Goal: Transaction & Acquisition: Purchase product/service

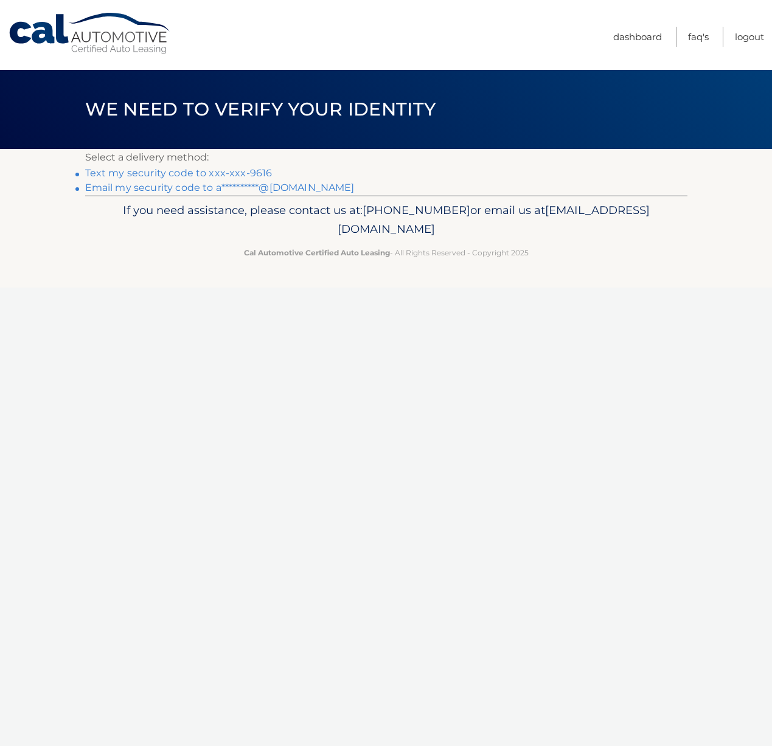
click at [129, 175] on link "Text my security code to xxx-xxx-9616" at bounding box center [178, 173] width 187 height 12
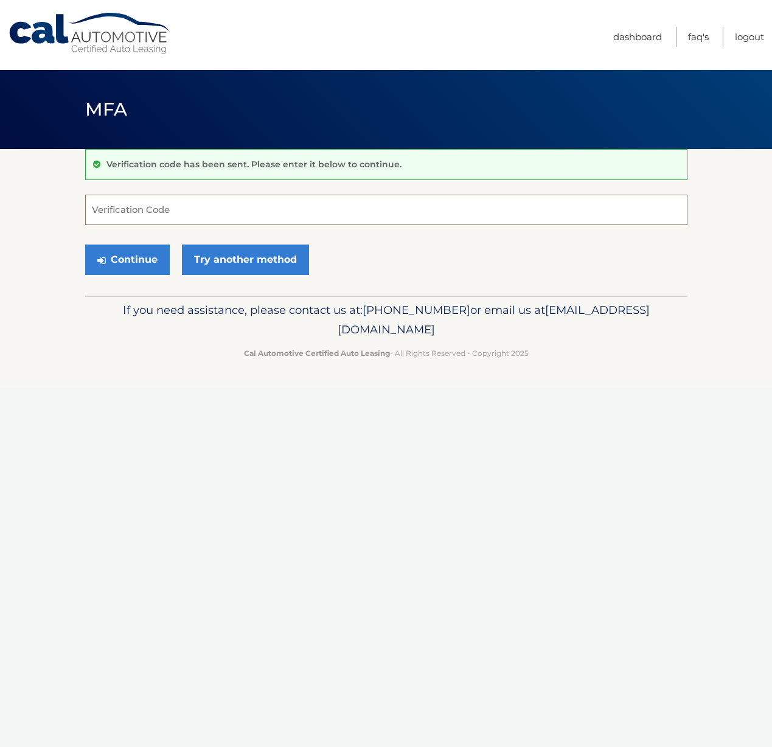
click at [113, 210] on input "Verification Code" at bounding box center [386, 210] width 602 height 30
type input "365606"
click at [121, 268] on button "Continue" at bounding box center [127, 260] width 85 height 30
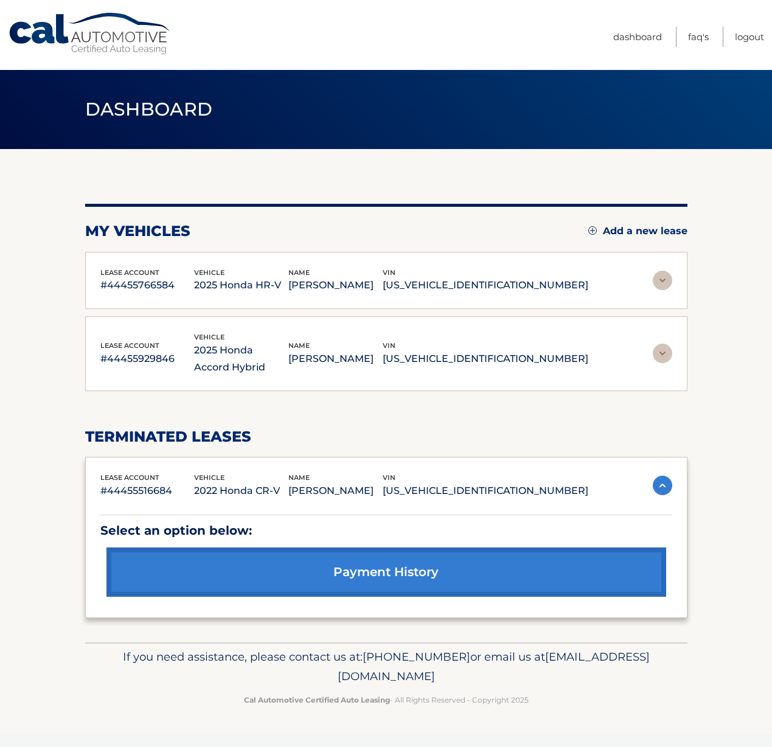
click at [661, 280] on img at bounding box center [662, 280] width 19 height 19
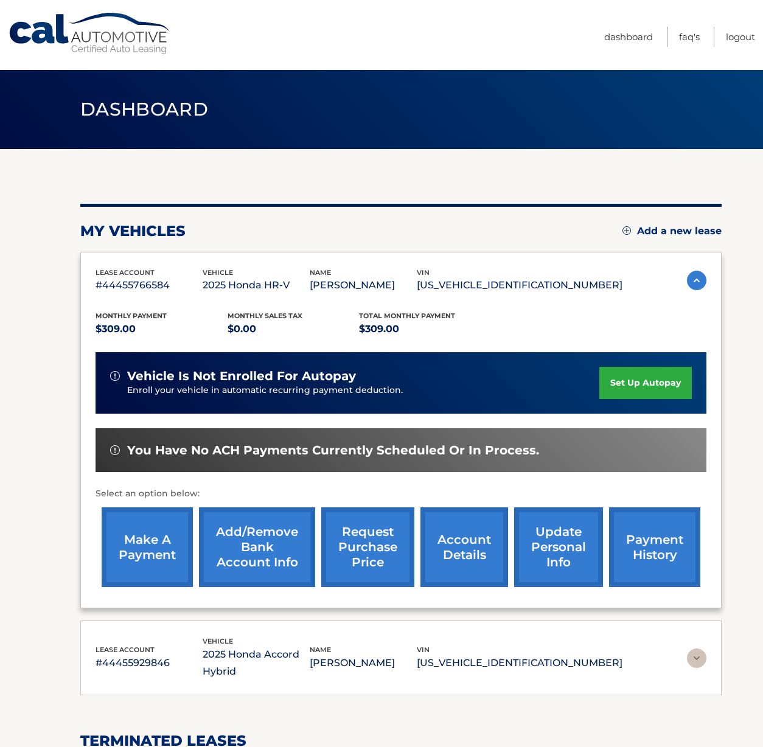
click at [139, 551] on link "make a payment" at bounding box center [147, 547] width 91 height 80
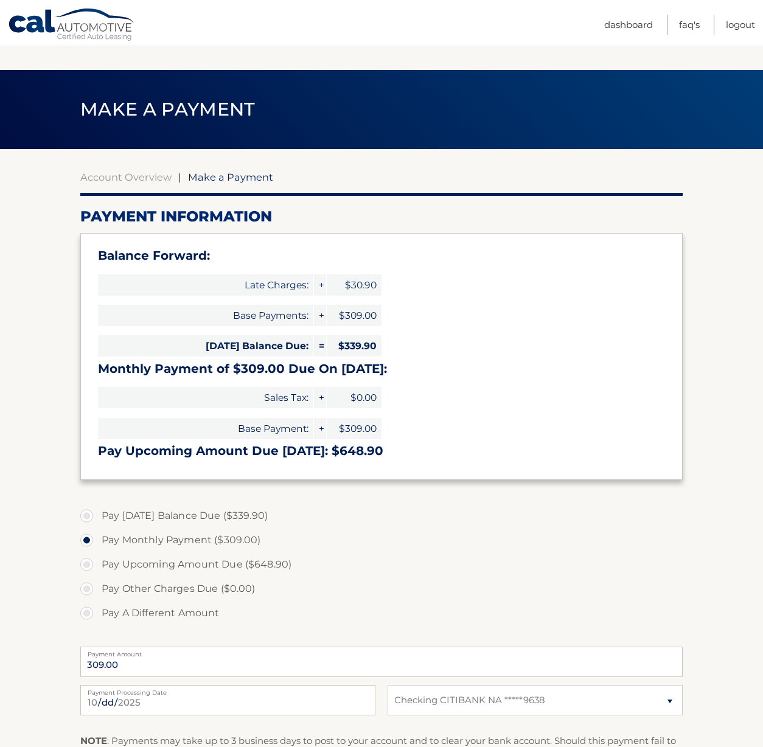
select select "OTBlOWU0ZDgtYTNiMy00MjRiLTg0ZDMtNzU3YzFiNDRkZTE5"
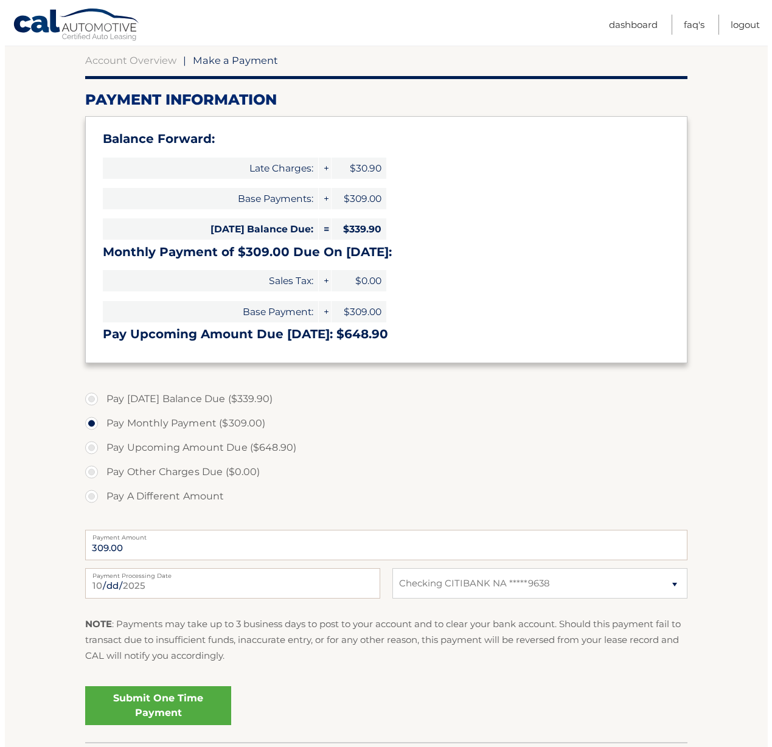
scroll to position [170, 0]
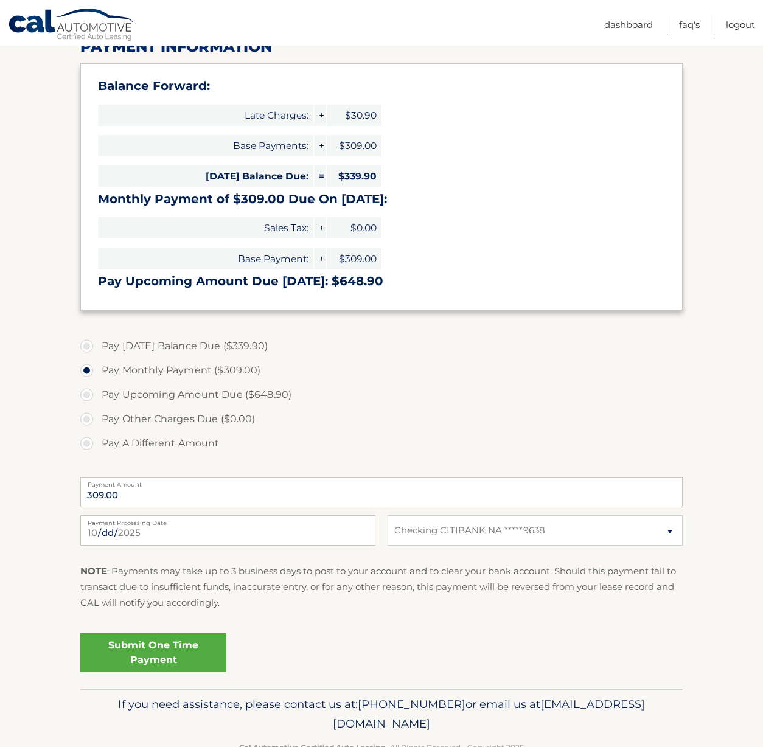
click at [161, 657] on link "Submit One Time Payment" at bounding box center [153, 652] width 146 height 39
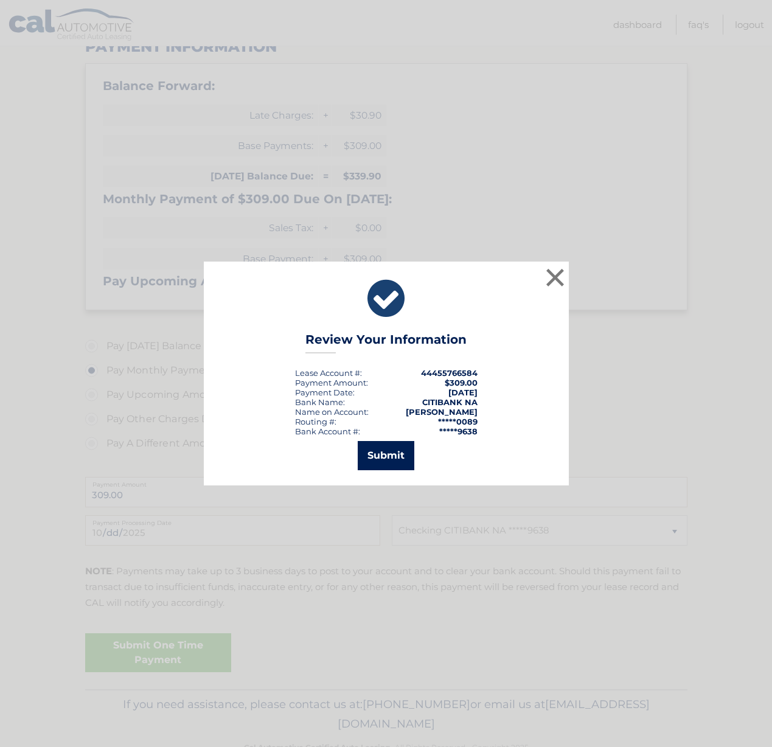
click at [377, 451] on button "Submit" at bounding box center [386, 455] width 57 height 29
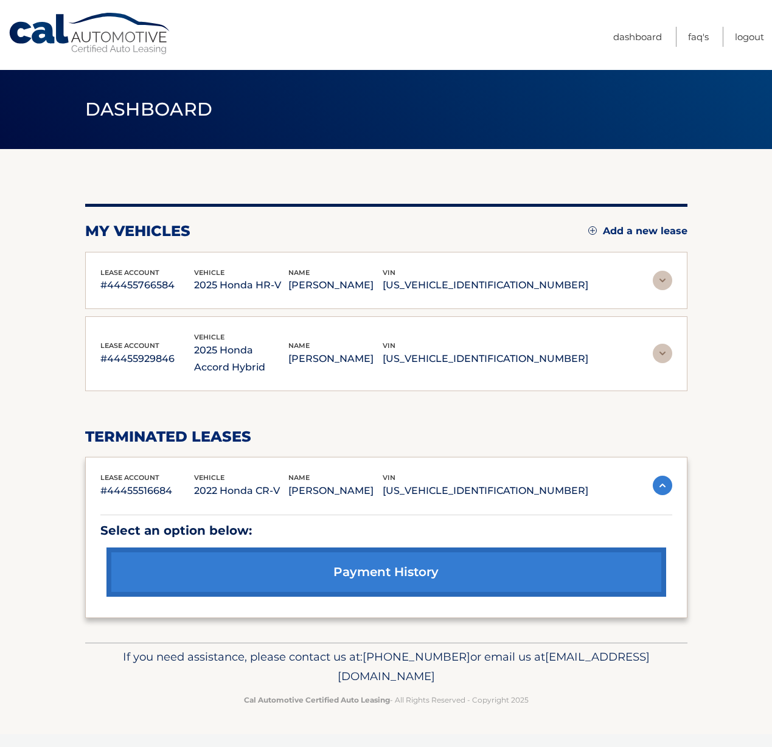
click at [663, 351] on img at bounding box center [662, 353] width 19 height 19
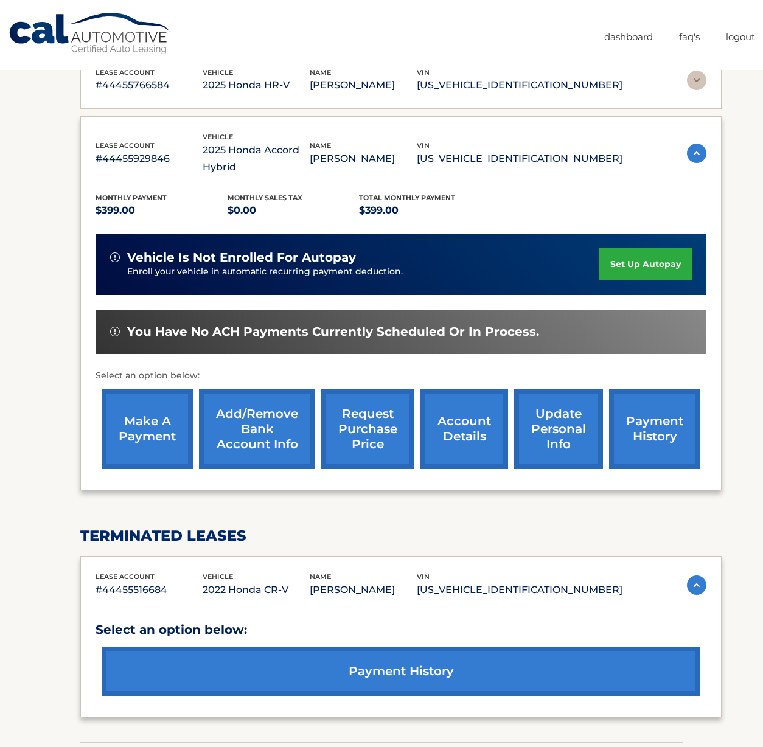
scroll to position [205, 0]
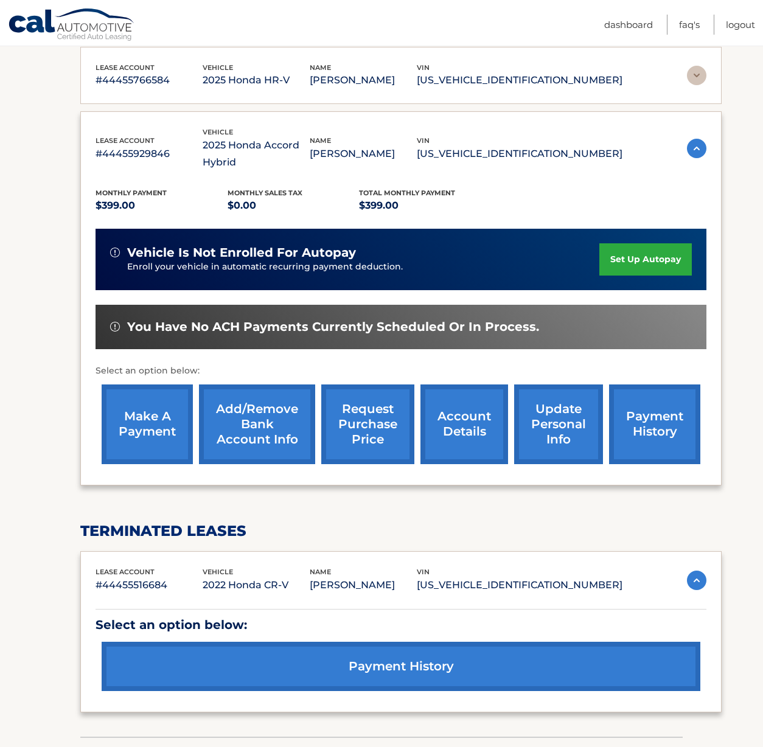
click at [157, 442] on link "make a payment" at bounding box center [147, 424] width 91 height 80
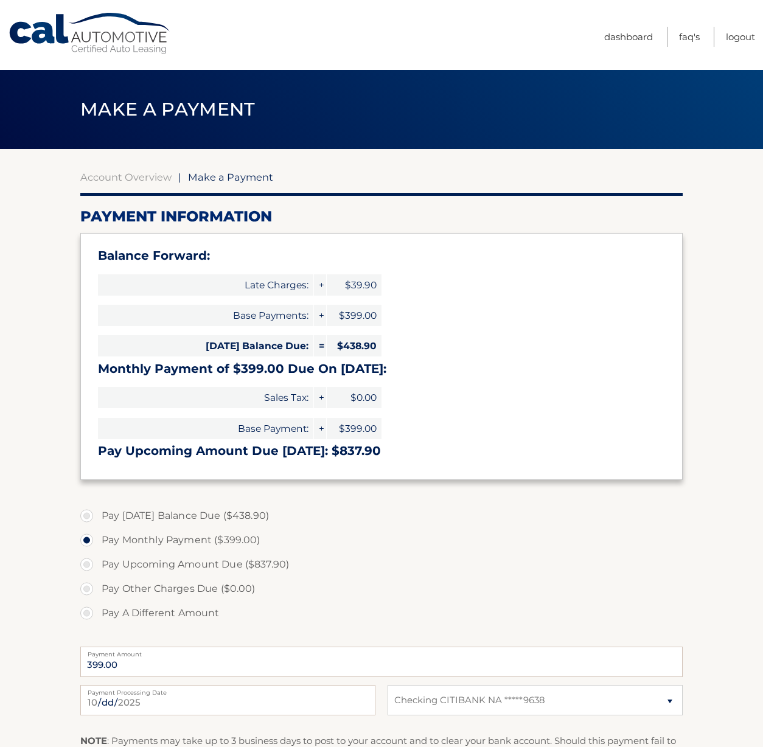
select select "ZGE1N2RlMjUtMWJiOC00ZjY2LTg1ZGYtYzU4NmExNGZlYTkw"
click at [89, 516] on label "Pay Today's Balance Due ($438.90)" at bounding box center [381, 516] width 602 height 24
click at [89, 516] on input "Pay Today's Balance Due ($438.90)" at bounding box center [91, 513] width 12 height 19
radio input "true"
type input "438.90"
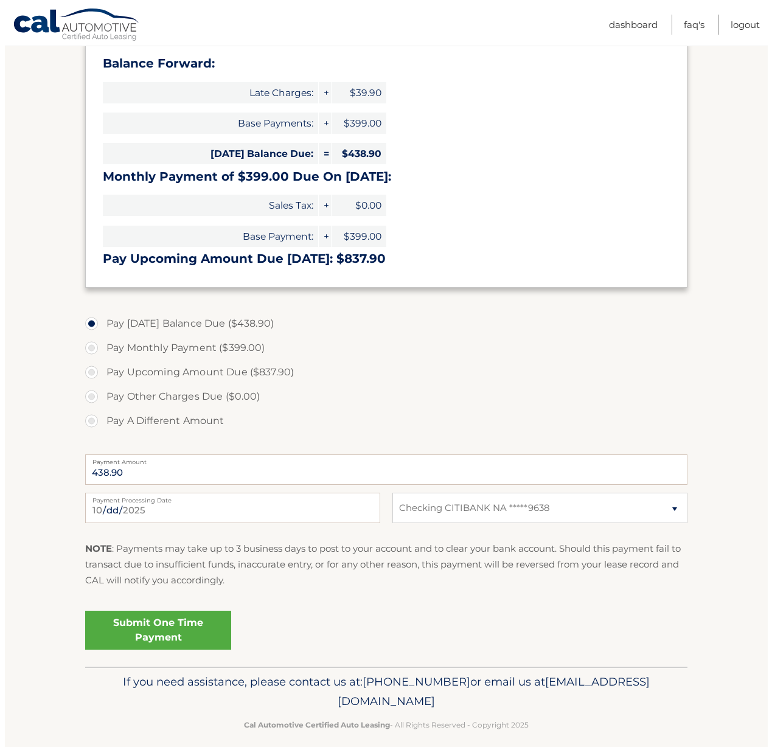
scroll to position [204, 0]
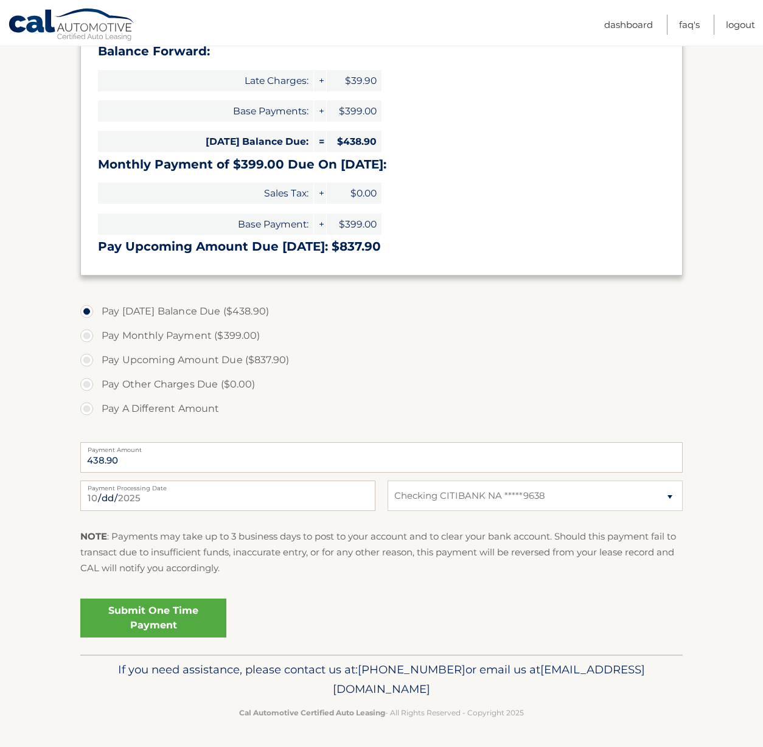
click at [129, 613] on link "Submit One Time Payment" at bounding box center [153, 618] width 146 height 39
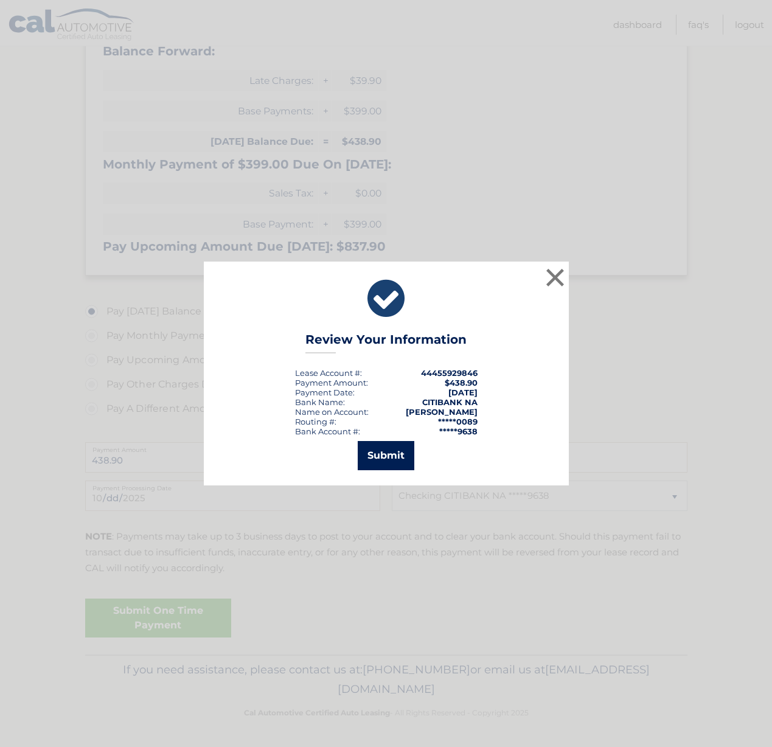
click at [375, 444] on button "Submit" at bounding box center [386, 455] width 57 height 29
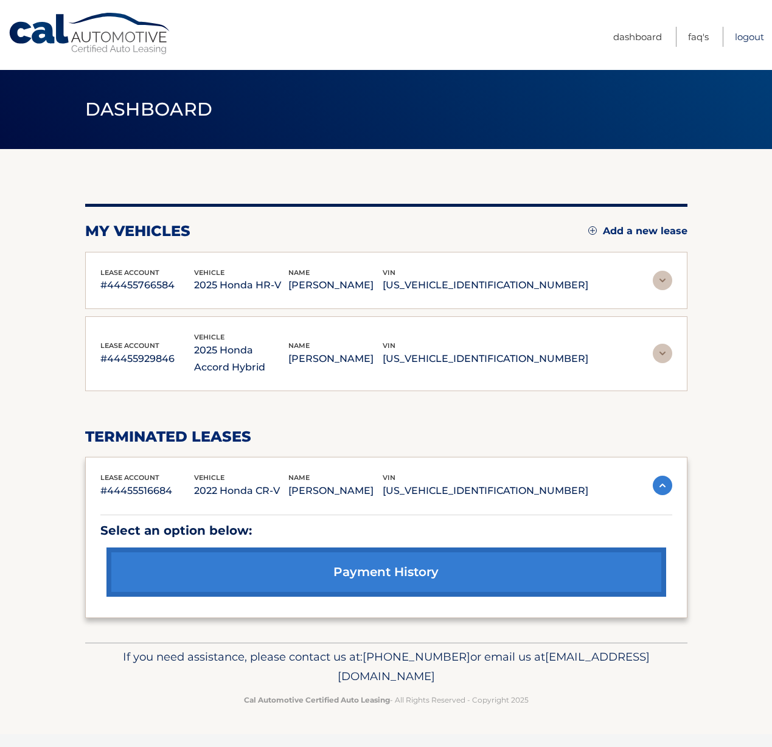
click at [735, 33] on link "Logout" at bounding box center [749, 37] width 29 height 20
